Goal: Transaction & Acquisition: Download file/media

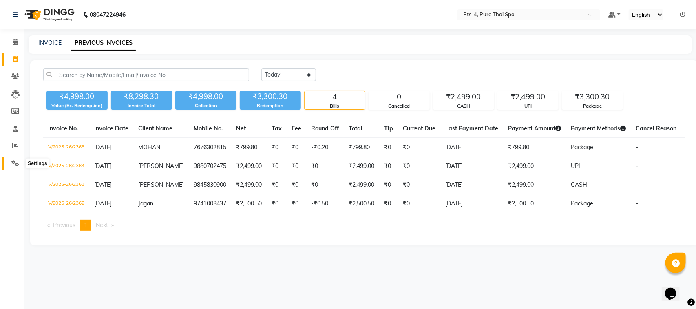
click at [17, 164] on icon at bounding box center [15, 163] width 8 height 6
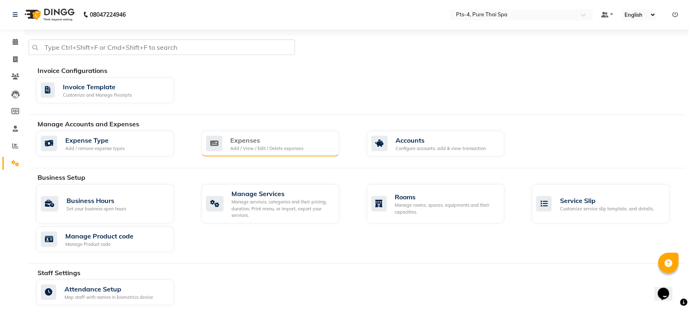
click at [255, 150] on div "Add / View / Edit / Delete expenses" at bounding box center [267, 148] width 73 height 7
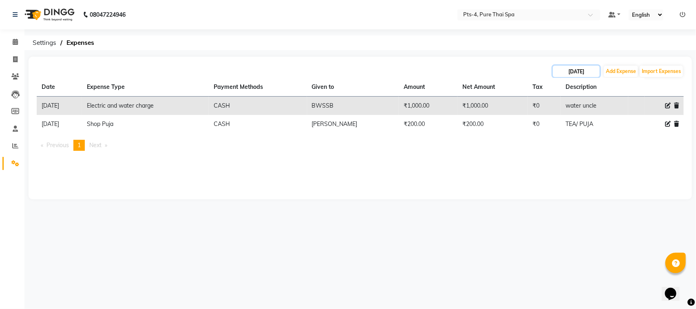
click at [583, 69] on input "[DATE]" at bounding box center [576, 71] width 47 height 11
select select "9"
select select "2025"
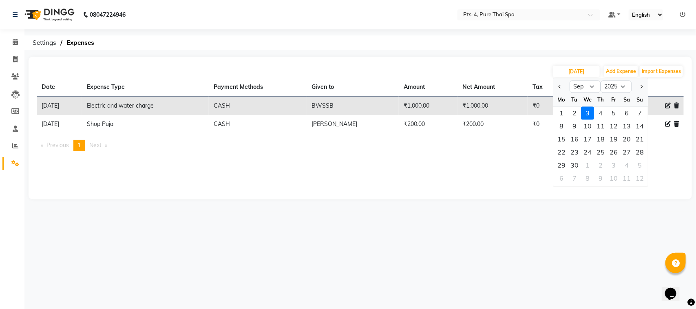
click at [427, 271] on div "08047224946 Select Location × Pts-4, Pure Thai Spa Default Panel My Panel Engli…" at bounding box center [348, 154] width 696 height 309
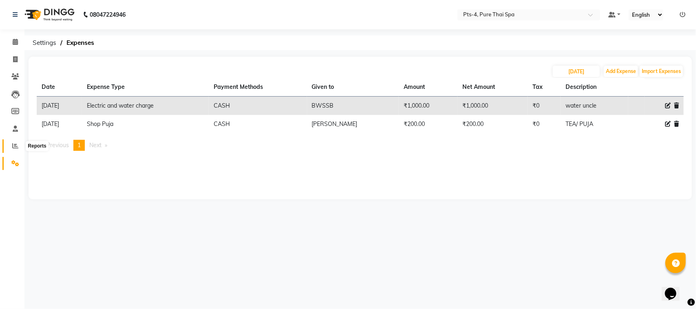
click at [18, 145] on span at bounding box center [15, 146] width 14 height 9
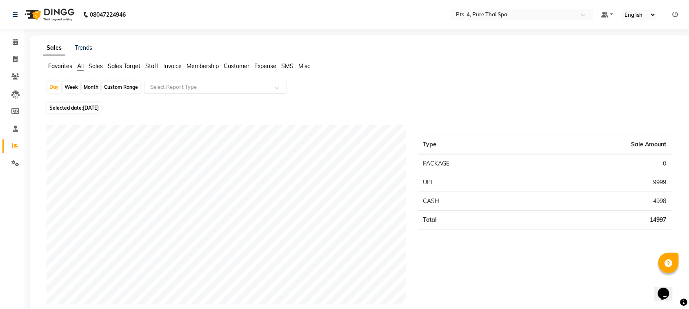
click at [93, 66] on span "Sales" at bounding box center [96, 65] width 14 height 7
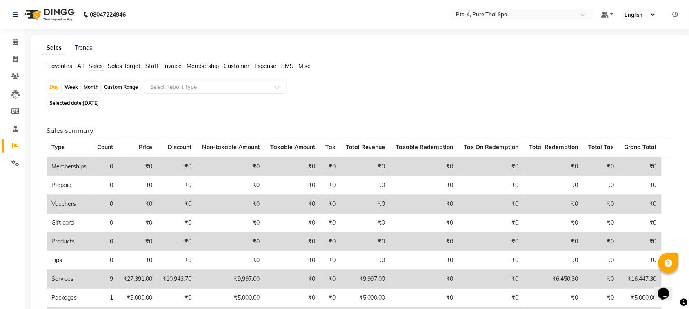
click at [120, 64] on span "Sales Target" at bounding box center [124, 65] width 33 height 7
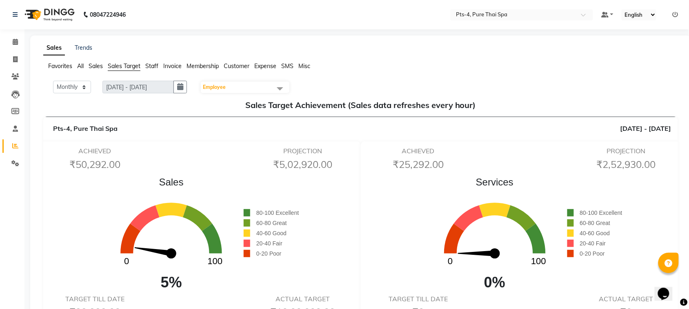
click at [94, 66] on span "Sales" at bounding box center [96, 65] width 14 height 7
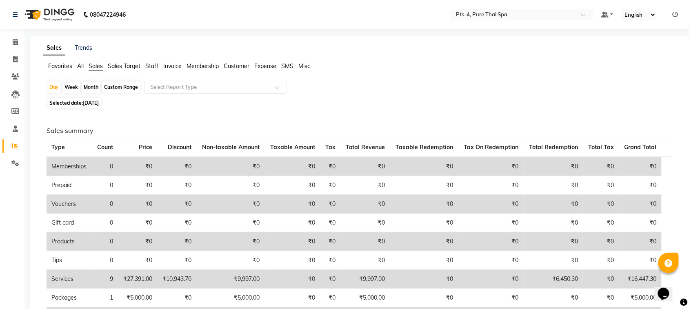
click at [88, 84] on div "Month" at bounding box center [91, 87] width 19 height 11
select select "9"
select select "2025"
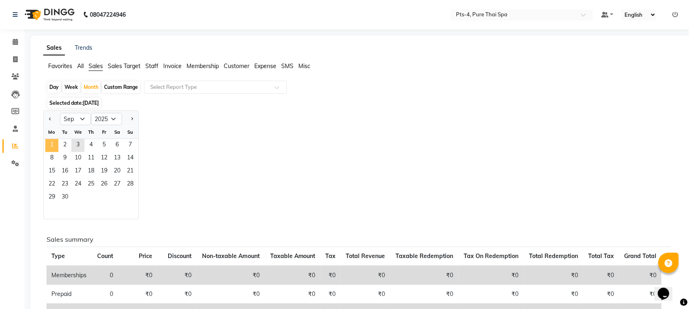
click at [49, 145] on span "1" at bounding box center [51, 145] width 13 height 13
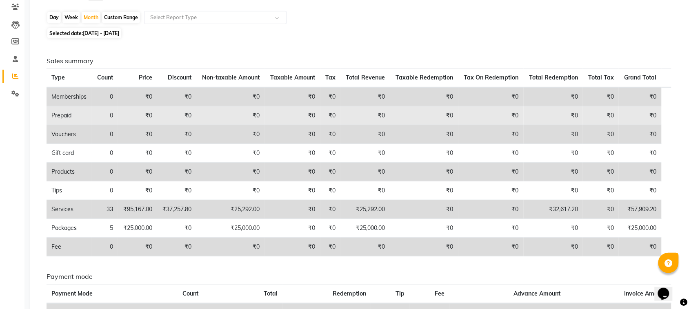
scroll to position [31, 0]
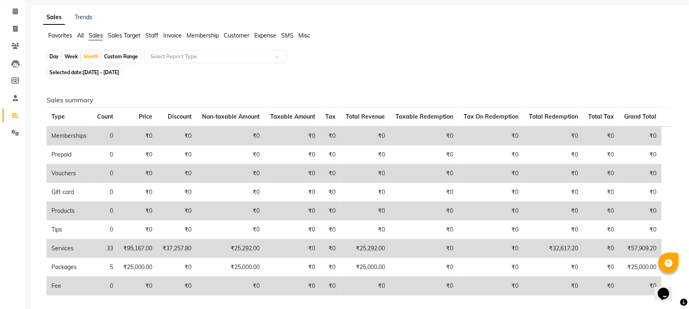
click at [117, 56] on div "Custom Range" at bounding box center [121, 56] width 38 height 11
select select "9"
select select "2025"
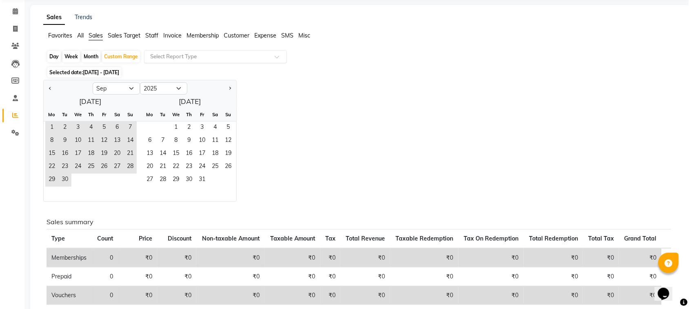
click at [239, 56] on input "text" at bounding box center [208, 57] width 118 height 8
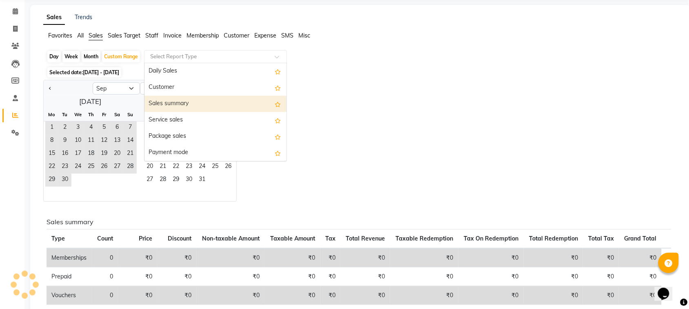
click at [191, 102] on div "Sales summary" at bounding box center [215, 104] width 142 height 16
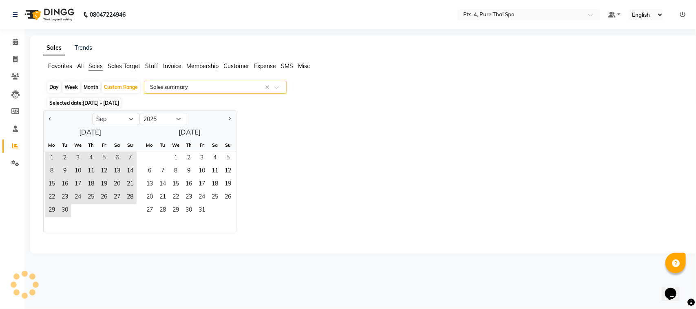
select select "csv"
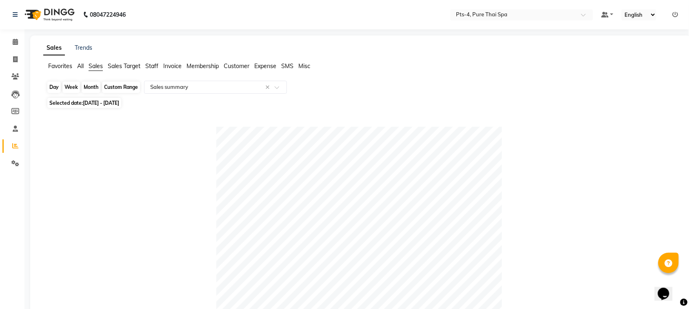
click at [117, 87] on div "Custom Range" at bounding box center [121, 87] width 38 height 11
select select "9"
select select "2025"
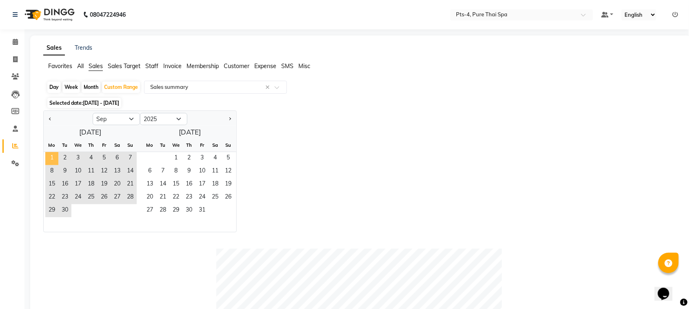
click at [53, 156] on span "1" at bounding box center [51, 158] width 13 height 13
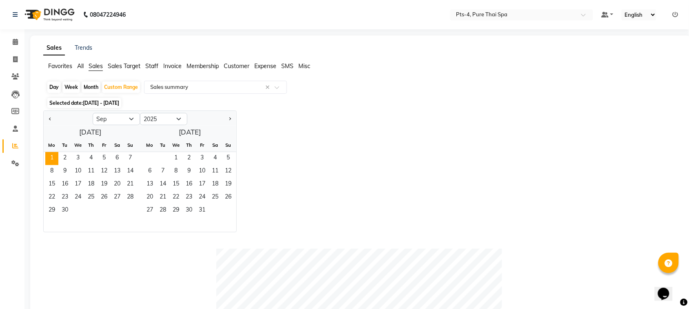
click at [90, 88] on div "Month" at bounding box center [91, 87] width 19 height 11
select select "9"
select select "2025"
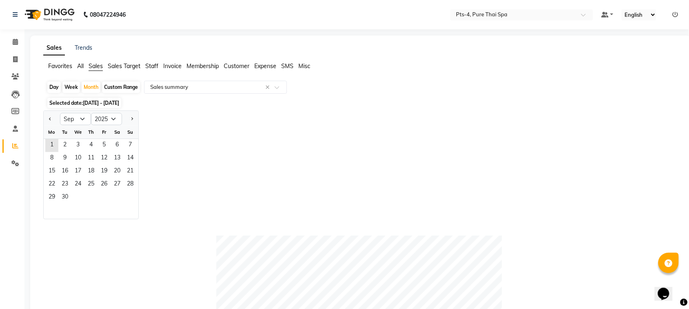
click at [128, 64] on span "Sales Target" at bounding box center [124, 65] width 33 height 7
